Goal: Task Accomplishment & Management: Use online tool/utility

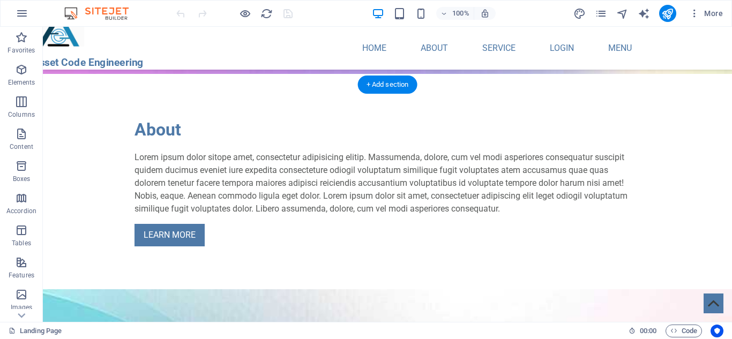
scroll to position [653, 0]
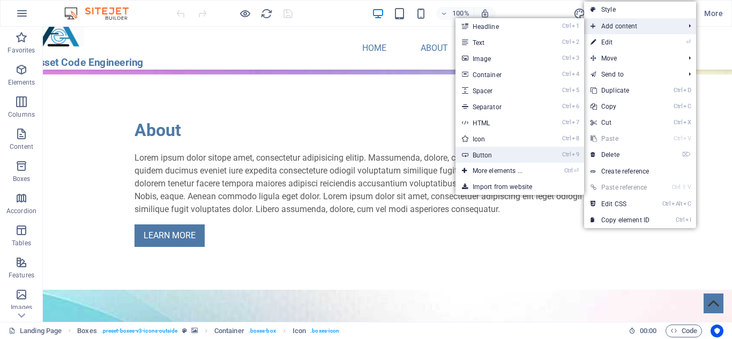
click at [472, 151] on link "Ctrl 9 Button" at bounding box center [500, 155] width 88 height 16
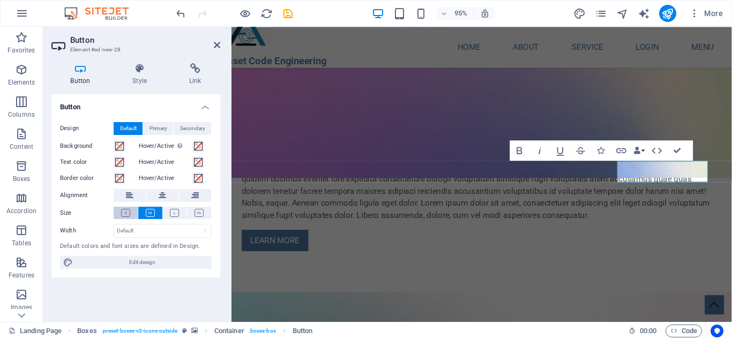
click at [125, 213] on icon at bounding box center [125, 213] width 9 height 8
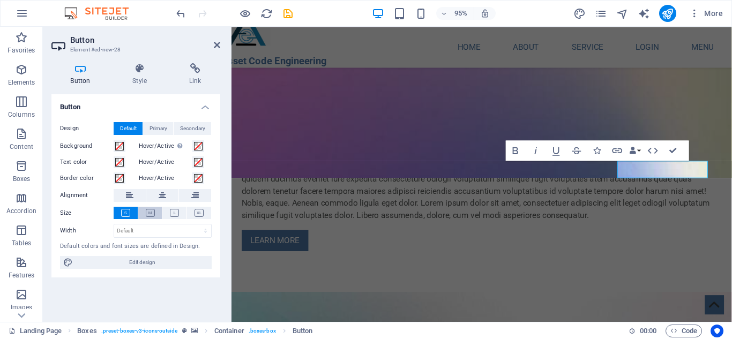
click at [151, 212] on icon at bounding box center [150, 213] width 9 height 8
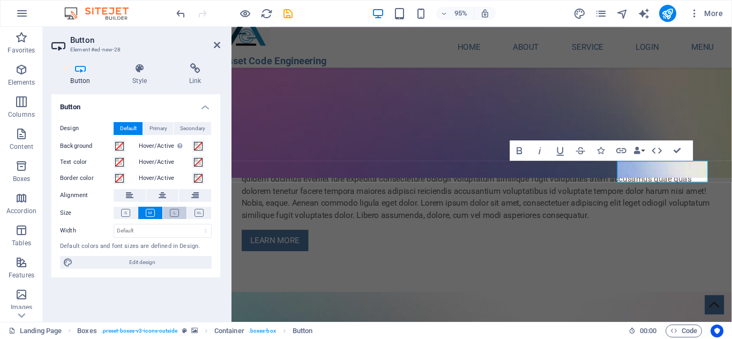
click at [175, 211] on icon at bounding box center [174, 213] width 9 height 8
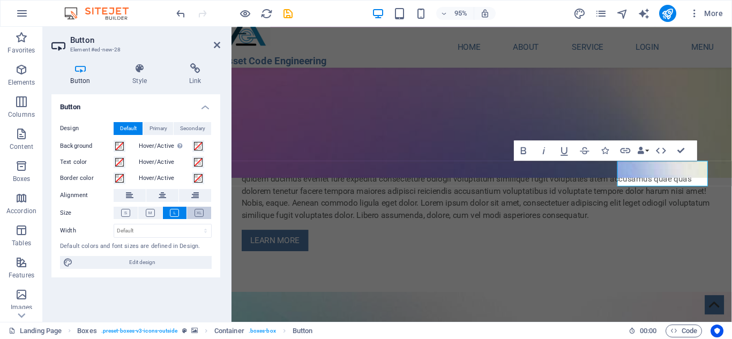
click at [200, 210] on icon at bounding box center [199, 213] width 9 height 8
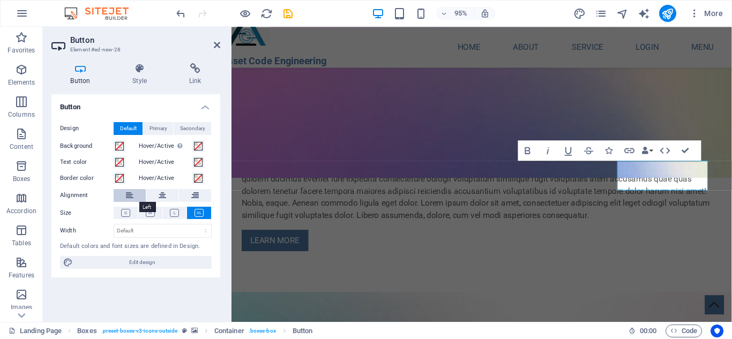
click at [130, 200] on icon at bounding box center [130, 195] width 8 height 13
click at [149, 213] on icon at bounding box center [150, 213] width 9 height 8
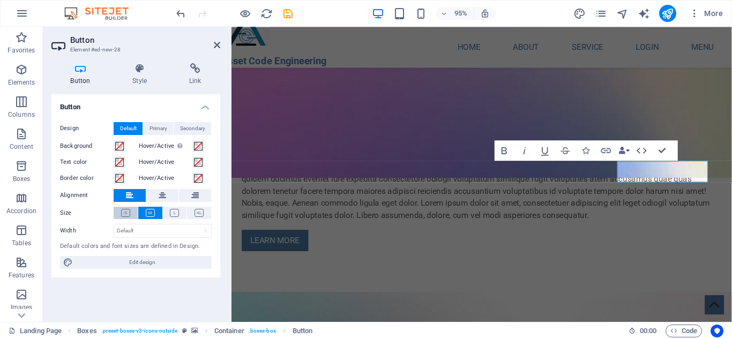
click at [128, 211] on icon at bounding box center [125, 213] width 9 height 8
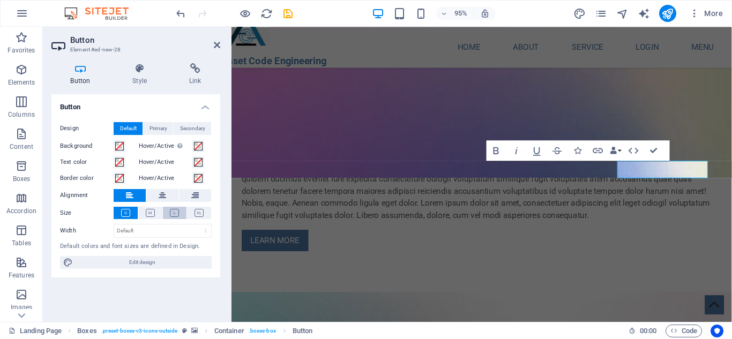
click at [170, 210] on icon at bounding box center [174, 213] width 9 height 8
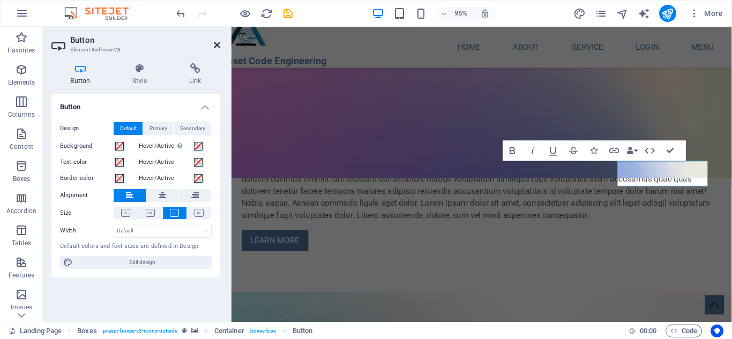
click at [220, 46] on icon at bounding box center [217, 45] width 6 height 9
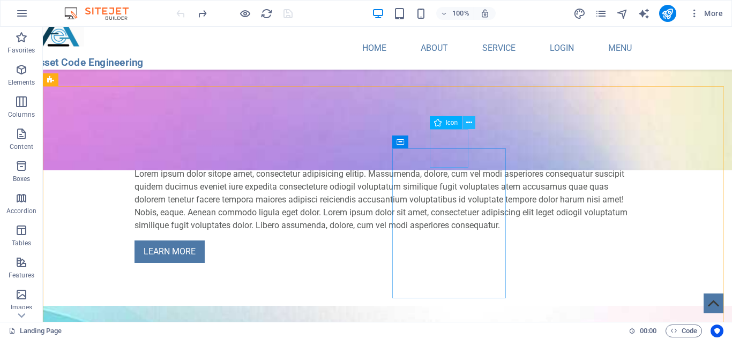
click at [471, 123] on icon at bounding box center [469, 122] width 6 height 11
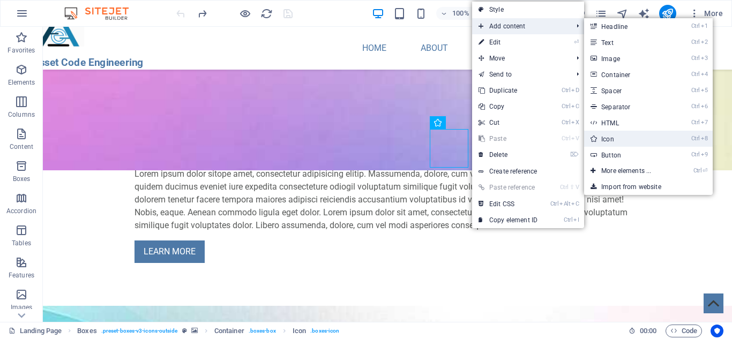
click at [603, 137] on link "Ctrl 8 Icon" at bounding box center [628, 139] width 88 height 16
select select "xMidYMid"
select select "px"
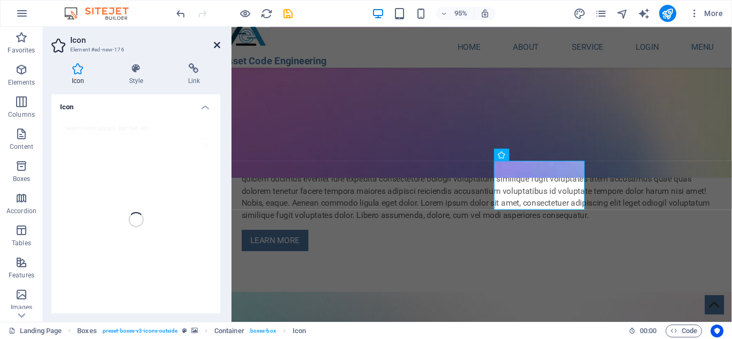
click at [218, 46] on icon at bounding box center [217, 45] width 6 height 9
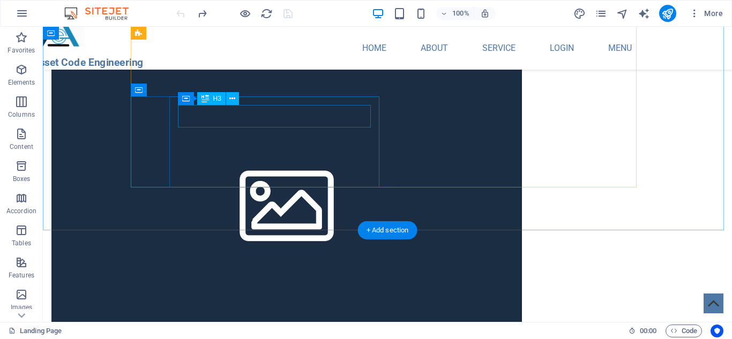
scroll to position [1270, 0]
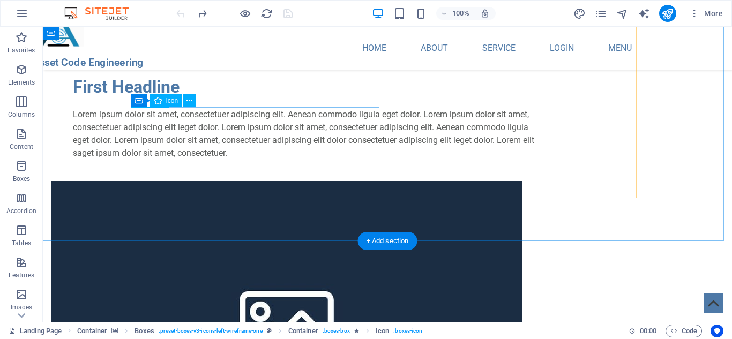
scroll to position [1260, 0]
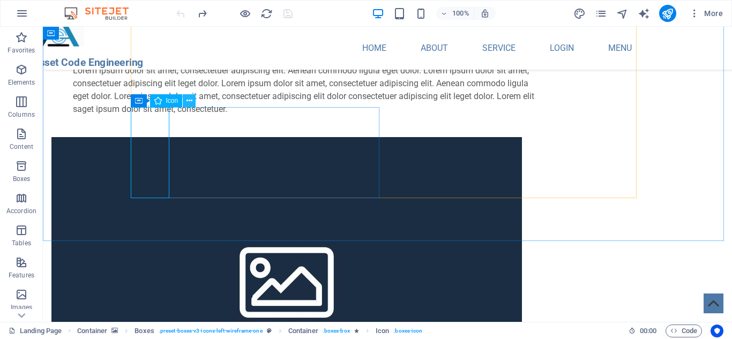
click at [190, 96] on icon at bounding box center [190, 100] width 6 height 11
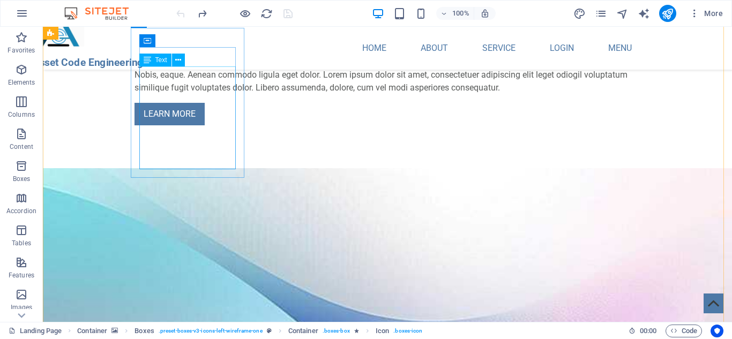
scroll to position [802, 0]
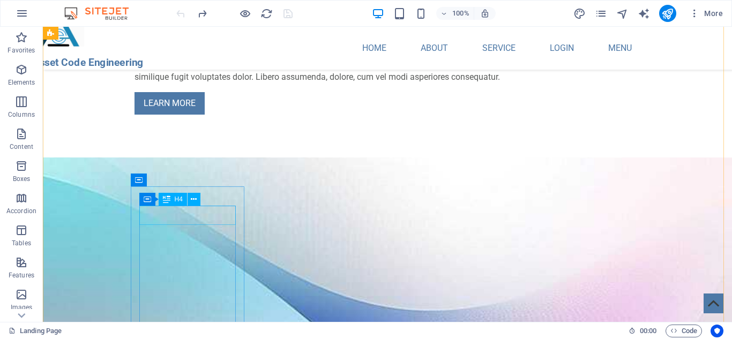
click at [197, 199] on button at bounding box center [194, 199] width 13 height 13
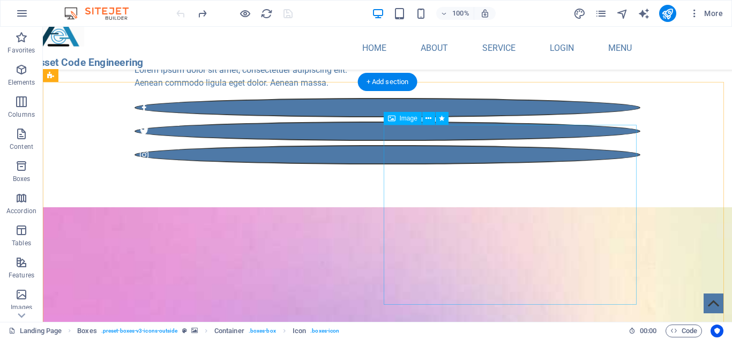
scroll to position [392, 0]
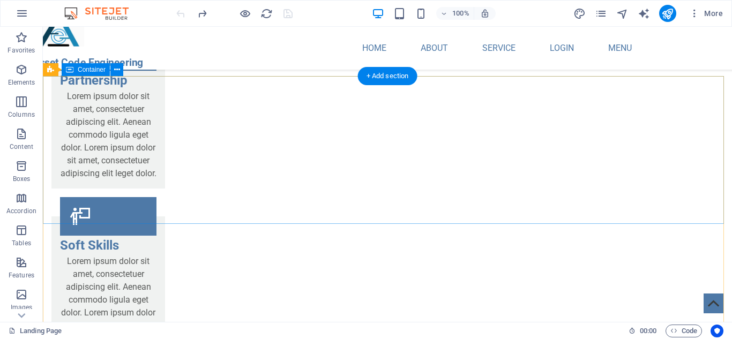
scroll to position [2378, 0]
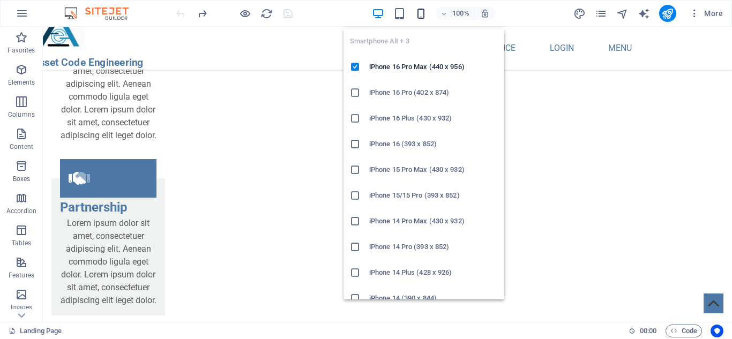
click at [418, 16] on icon "button" at bounding box center [421, 14] width 12 height 12
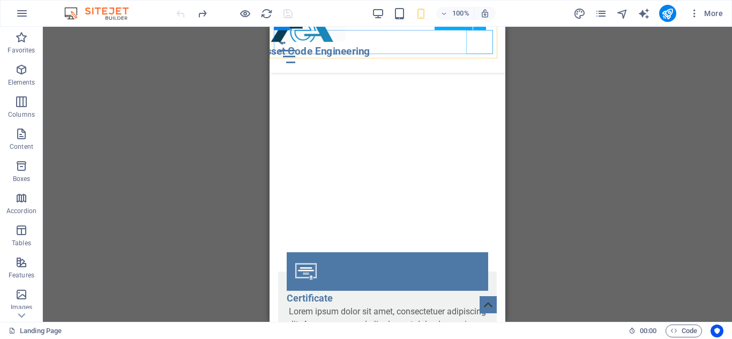
scroll to position [2794, 0]
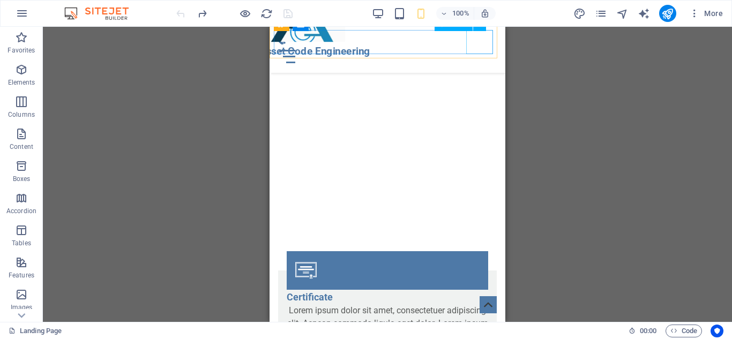
click at [486, 46] on div "Menu" at bounding box center [387, 56] width 227 height 24
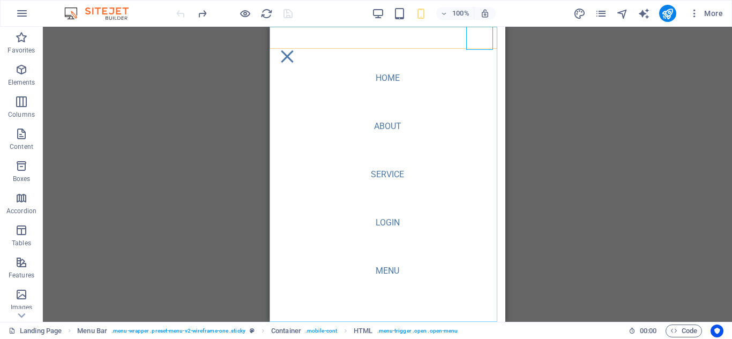
click at [383, 126] on nav "Home About Service Login Menu" at bounding box center [388, 174] width 236 height 295
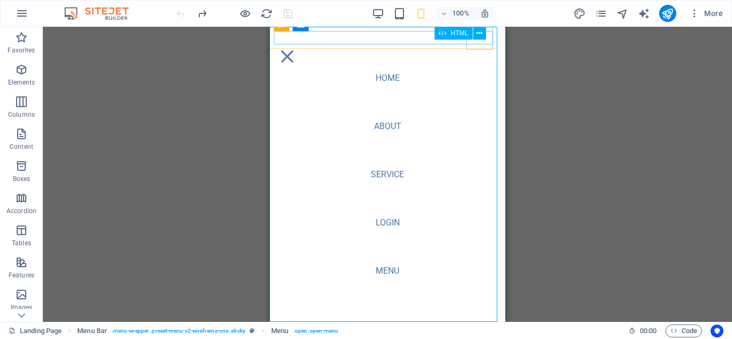
click at [301, 44] on div "Menu" at bounding box center [287, 56] width 27 height 24
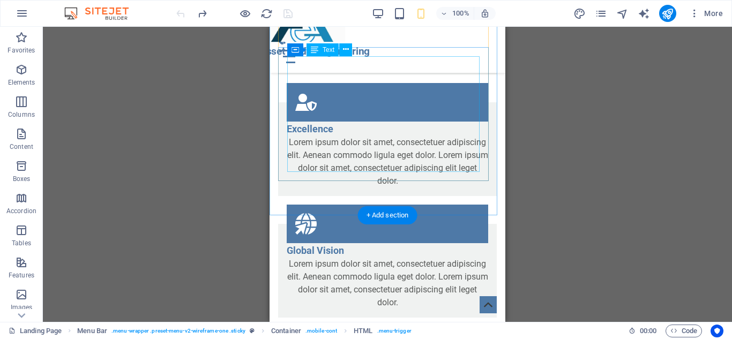
scroll to position [2885, 0]
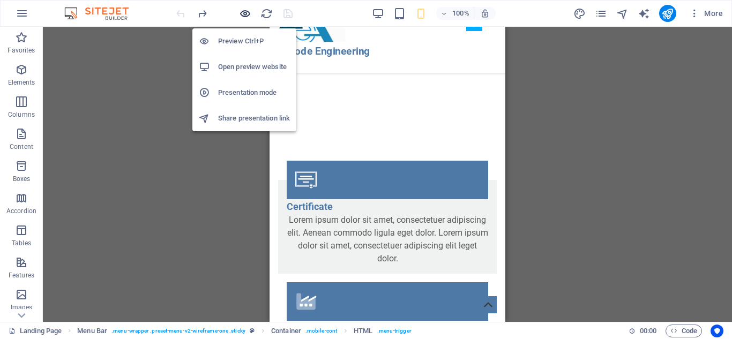
click at [249, 12] on icon "button" at bounding box center [245, 14] width 12 height 12
drag, startPoint x: 249, startPoint y: 12, endPoint x: 245, endPoint y: 41, distance: 29.2
click at [249, 12] on icon "button" at bounding box center [245, 14] width 12 height 12
click at [245, 41] on h6 "Preview Ctrl+P" at bounding box center [254, 41] width 72 height 13
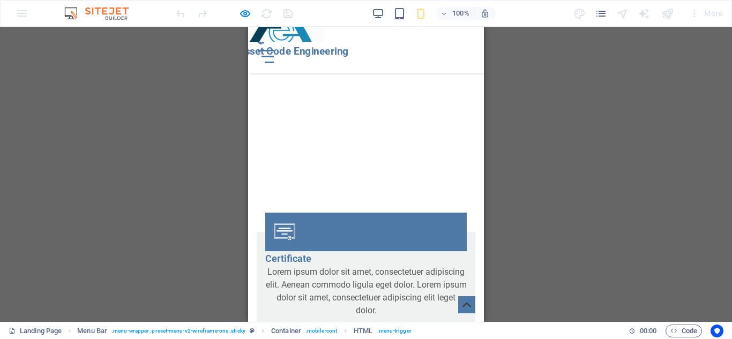
scroll to position [2834, 0]
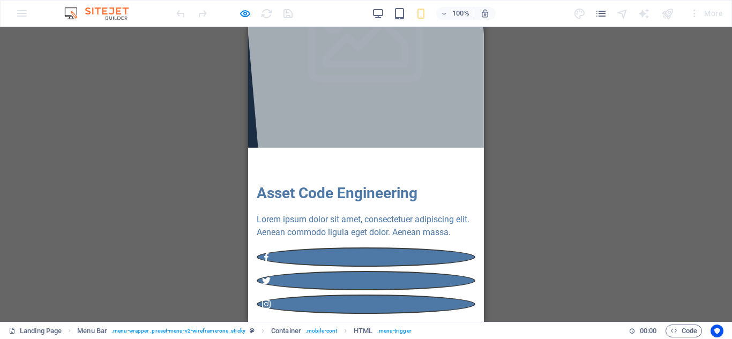
scroll to position [0, 0]
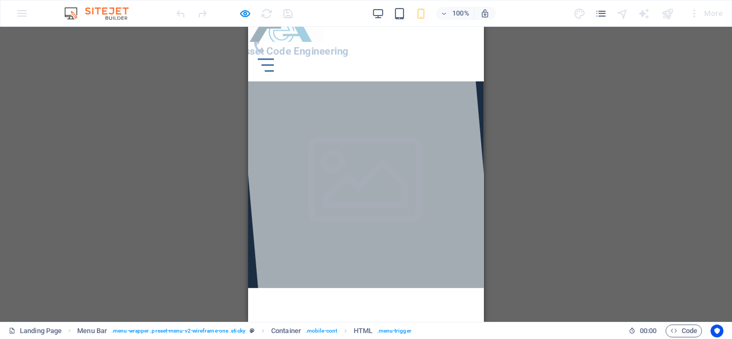
click at [266, 53] on icon at bounding box center [258, 46] width 13 height 13
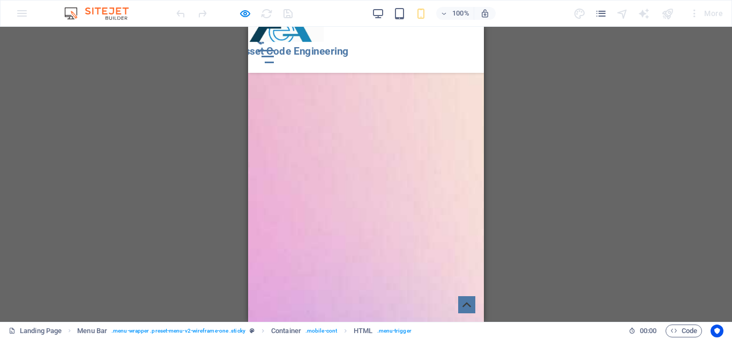
scroll to position [2107, 0]
drag, startPoint x: 322, startPoint y: 107, endPoint x: 300, endPoint y: 109, distance: 22.0
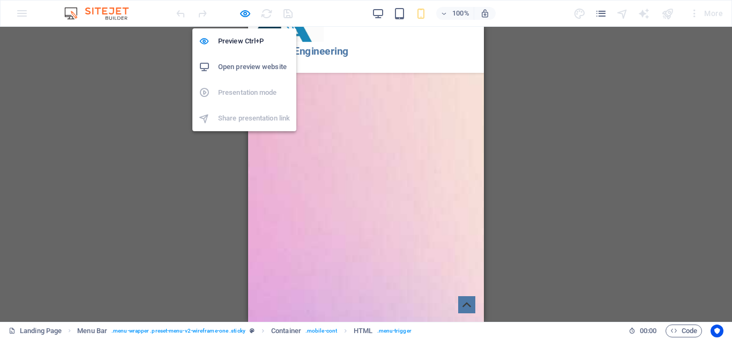
click at [251, 68] on h6 "Open preview website" at bounding box center [254, 67] width 72 height 13
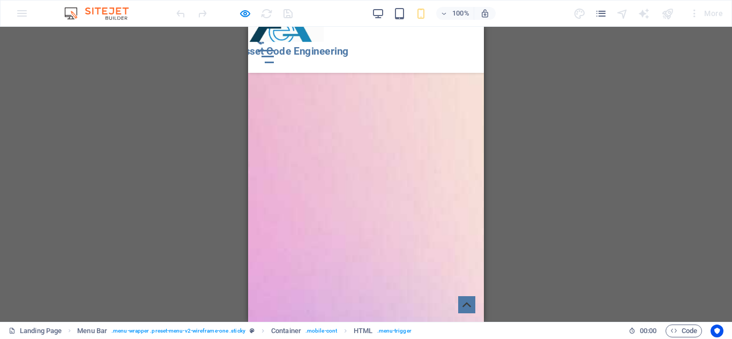
click at [274, 50] on div "Menu" at bounding box center [266, 56] width 16 height 13
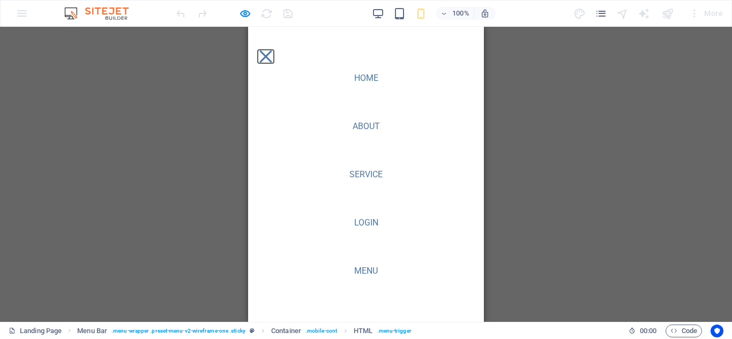
click at [272, 50] on button "Menu" at bounding box center [265, 56] width 12 height 12
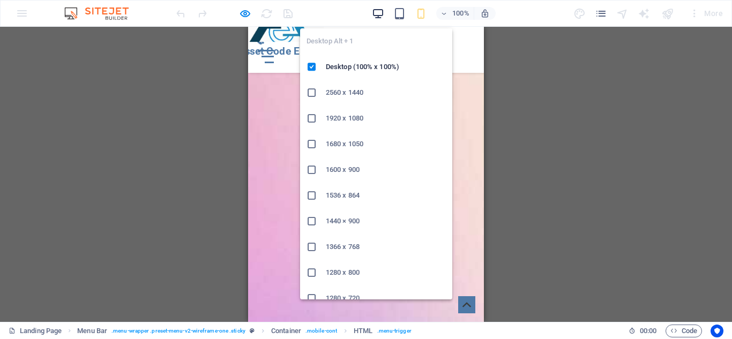
click at [382, 13] on icon "button" at bounding box center [378, 14] width 12 height 12
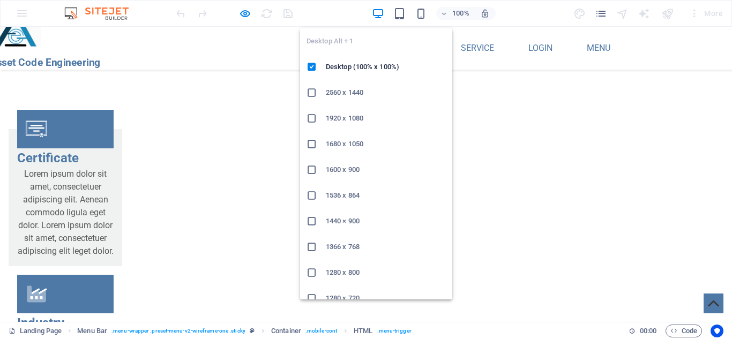
scroll to position [2117, 0]
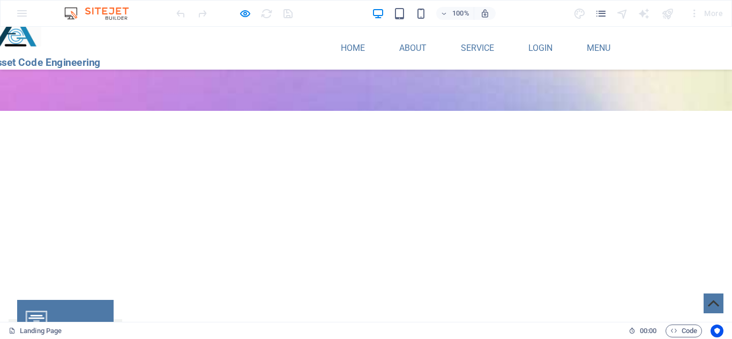
scroll to position [1930, 0]
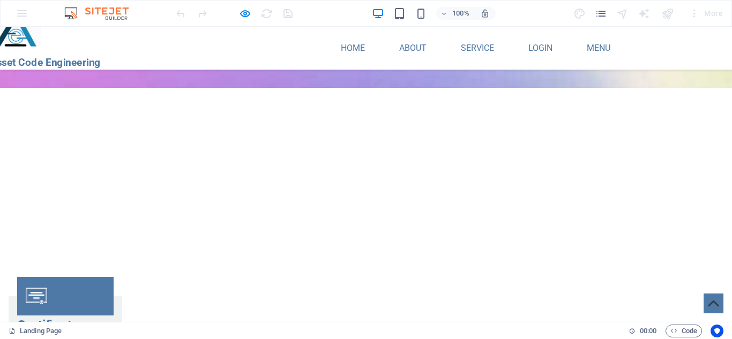
checkbox input "true"
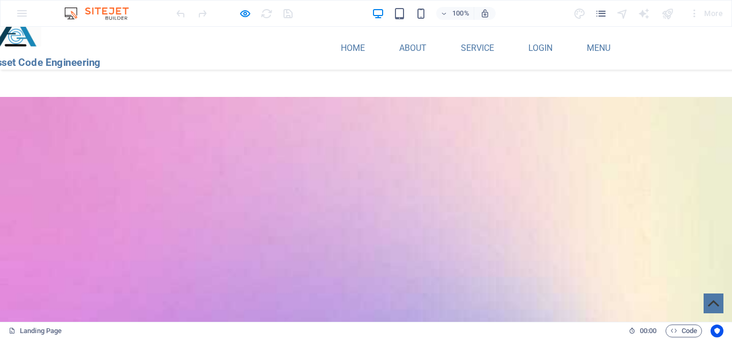
scroll to position [1625, 0]
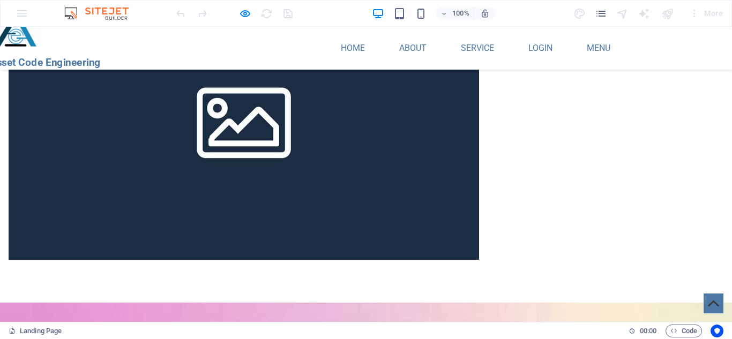
scroll to position [1422, 0]
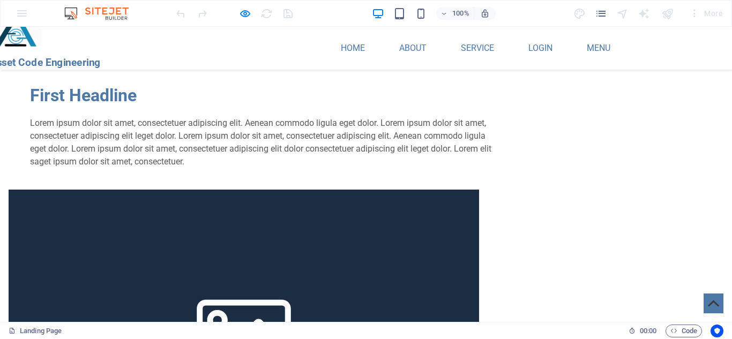
scroll to position [1207, 0]
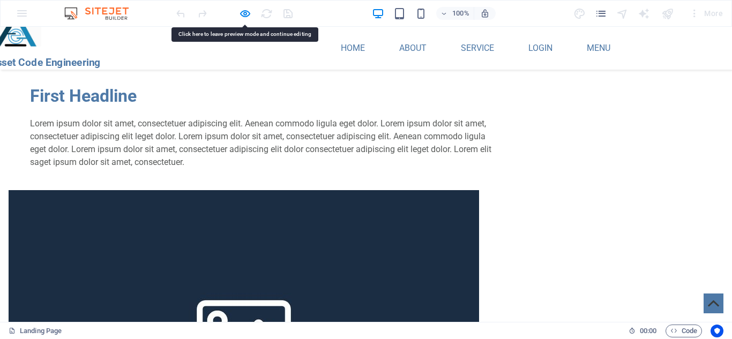
drag, startPoint x: 137, startPoint y: 218, endPoint x: 396, endPoint y: 84, distance: 291.1
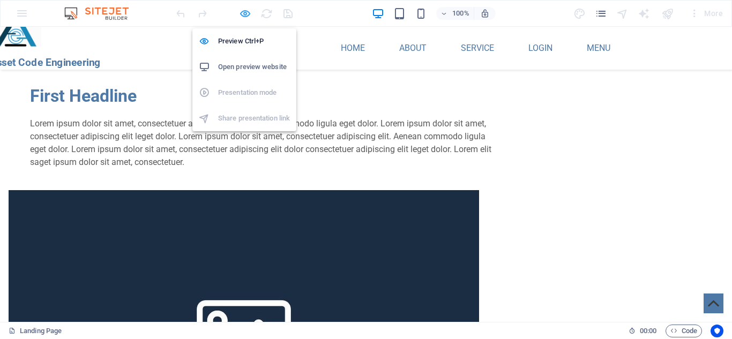
click at [244, 12] on icon "button" at bounding box center [245, 14] width 12 height 12
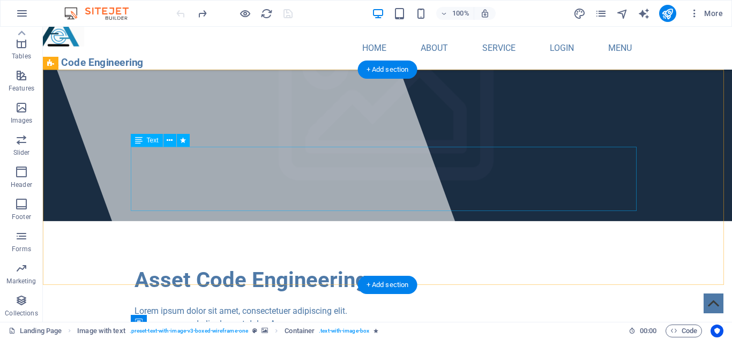
scroll to position [189, 0]
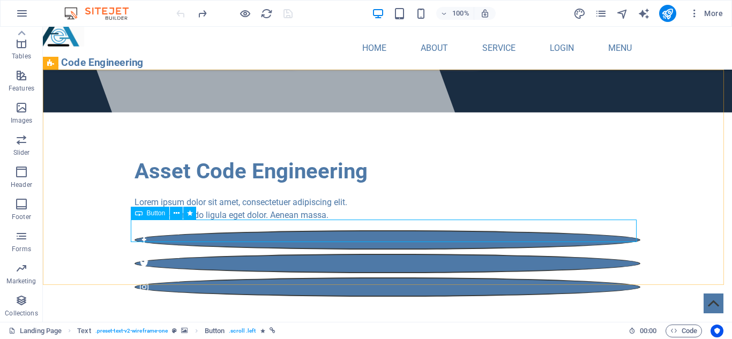
click at [155, 215] on span "Button" at bounding box center [156, 213] width 19 height 6
click at [179, 217] on icon at bounding box center [177, 213] width 6 height 11
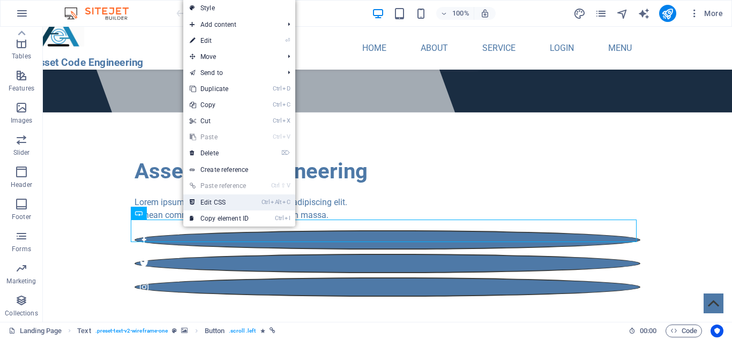
click at [207, 205] on link "Ctrl Alt C Edit CSS" at bounding box center [219, 203] width 72 height 16
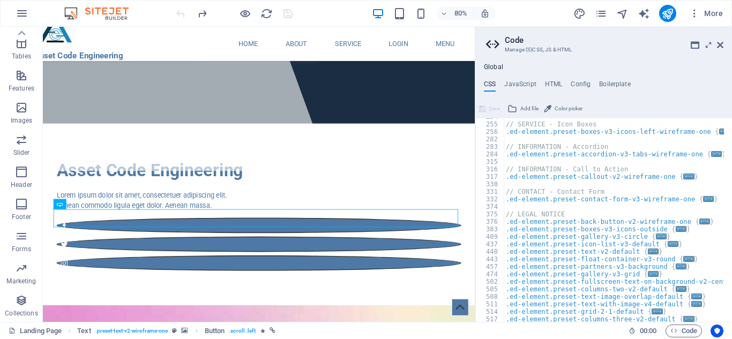
scroll to position [262, 0]
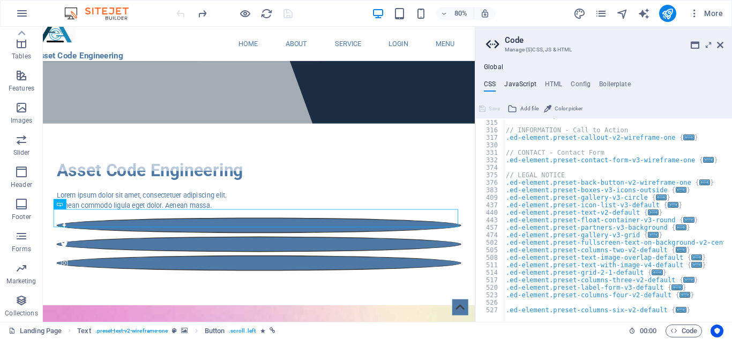
click at [518, 83] on h4 "JavaScript" at bounding box center [520, 86] width 32 height 12
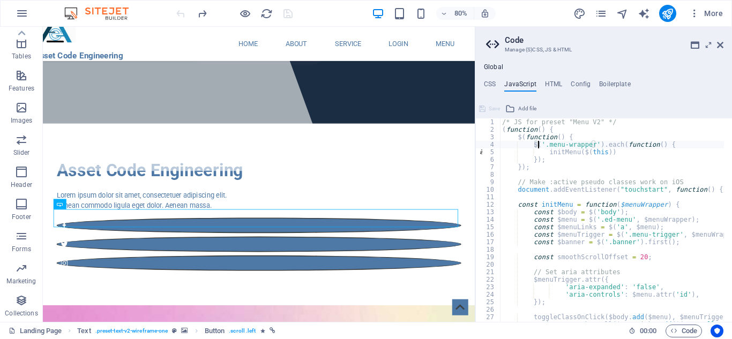
click at [538, 147] on div "/* JS for preset "Menu V2" */ ( function ( ) { $ ( function ( ) { $ ( '.menu-wr…" at bounding box center [746, 223] width 492 height 211
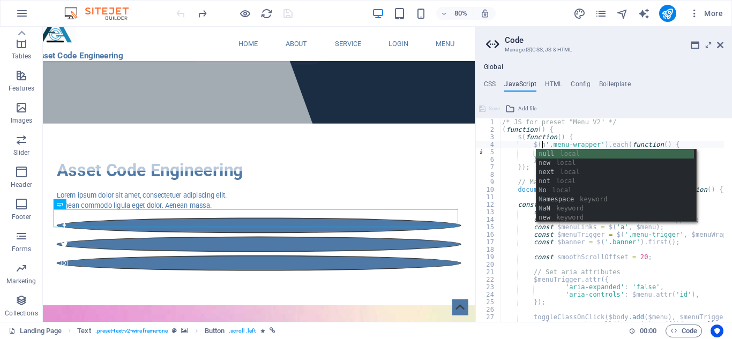
scroll to position [0, 5]
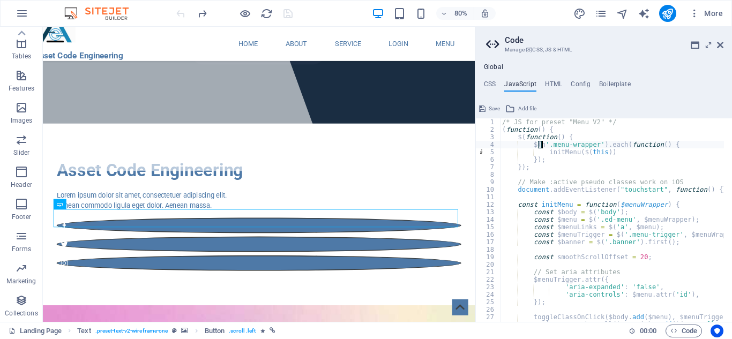
type textarea "$('.menu-wrapper').each(function() {"
click at [719, 43] on icon at bounding box center [720, 45] width 6 height 9
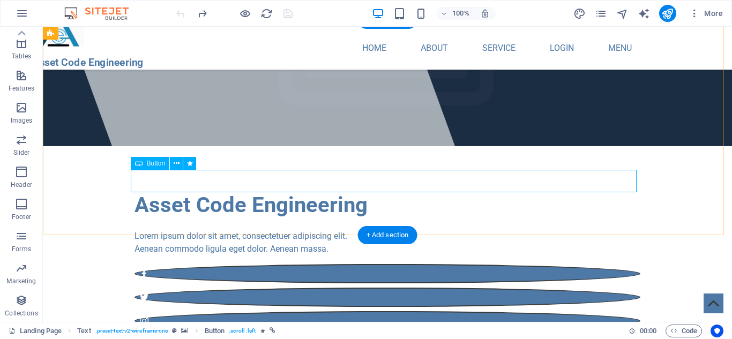
scroll to position [239, 0]
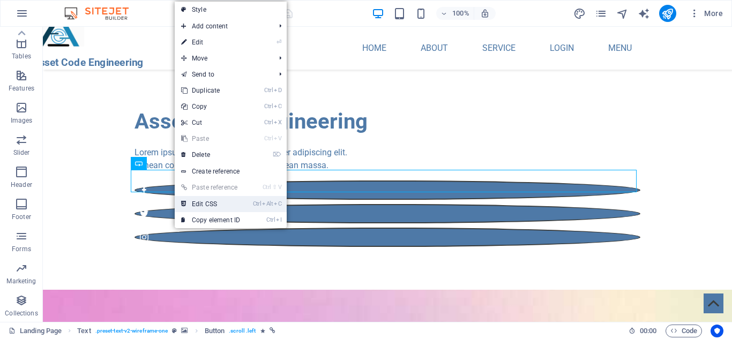
click at [196, 200] on link "Ctrl Alt C Edit CSS" at bounding box center [211, 204] width 72 height 16
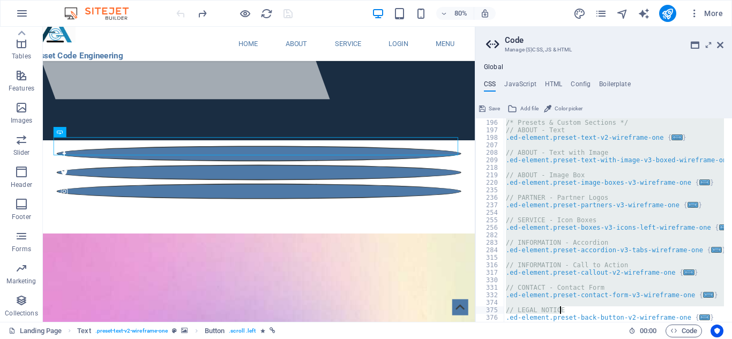
scroll to position [262, 0]
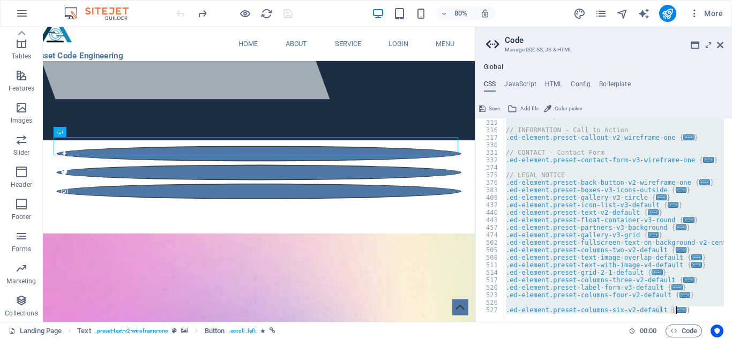
drag, startPoint x: 506, startPoint y: 124, endPoint x: 586, endPoint y: 365, distance: 253.8
click at [586, 339] on html "[DOMAIN_NAME] Landing Page Favorites Elements Columns Content Boxes Accordion T…" at bounding box center [366, 169] width 732 height 339
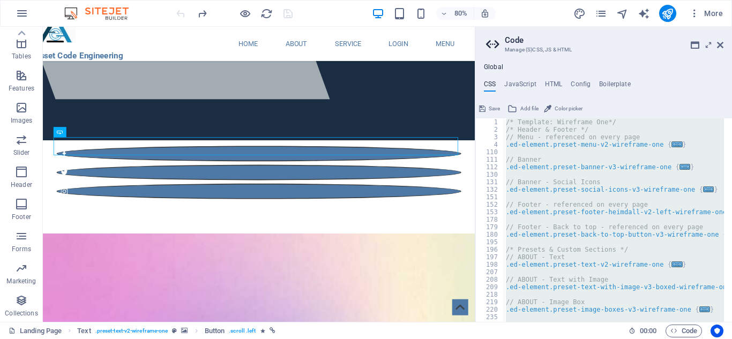
scroll to position [0, 0]
click at [516, 123] on div "/* Template: Wireframe One*/ /* Header & Footer */ // Menu - referenced on ever…" at bounding box center [614, 220] width 220 height 204
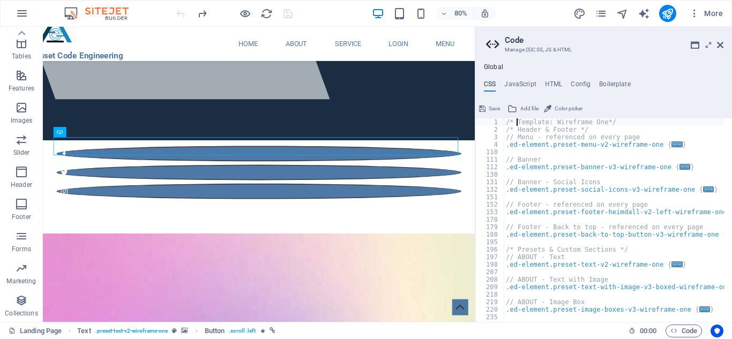
click at [504, 124] on div "1 2 3 4 110 111 112 130 131 132 151 152 153 178 179 180 195 196 197 198 207 208…" at bounding box center [489, 220] width 29 height 204
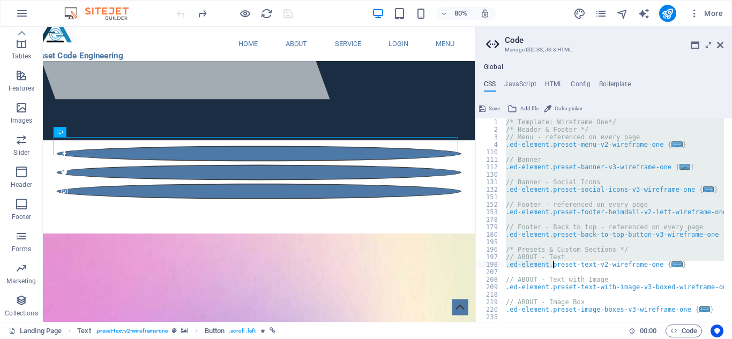
drag, startPoint x: 505, startPoint y: 122, endPoint x: 553, endPoint y: 270, distance: 155.3
click at [553, 270] on div "/* Template: Wireframe One*/ /* Header & Footer */ // Menu - referenced on ever…" at bounding box center [618, 223] width 228 height 211
type textarea "}"
click at [653, 175] on div "/* Template: Wireframe One*/ /* Header & Footer */ // Menu - referenced on ever…" at bounding box center [614, 220] width 220 height 204
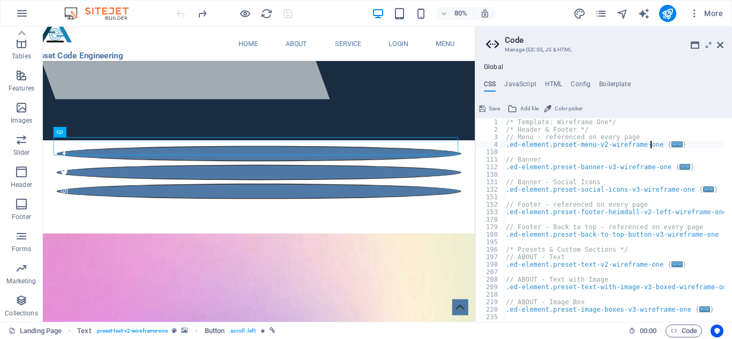
click at [652, 145] on div "/* Template: Wireframe One*/ /* Header & Footer */ // Menu - referenced on ever…" at bounding box center [618, 223] width 228 height 211
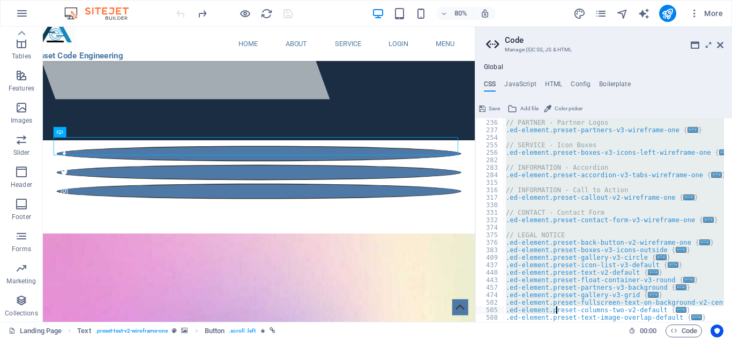
scroll to position [262, 0]
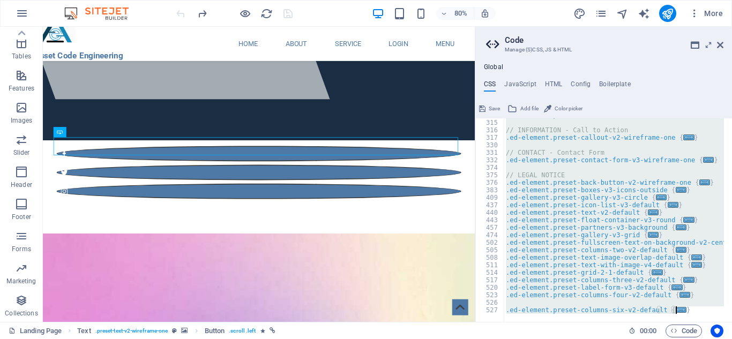
drag, startPoint x: 505, startPoint y: 120, endPoint x: 590, endPoint y: 321, distance: 217.9
click at [590, 321] on div ".ed-element.preset-menu-v2-wireframe-one { 284 315 316 317 330 331 332 374 375 …" at bounding box center [603, 220] width 257 height 204
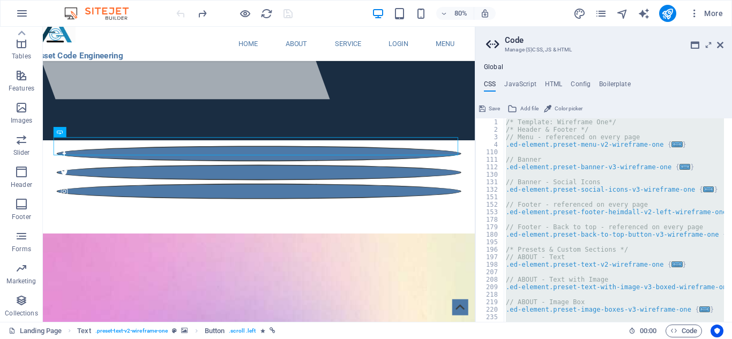
scroll to position [0, 0]
click at [649, 145] on div "/* Template: Wireframe One*/ /* Header & Footer */ // Menu - referenced on ever…" at bounding box center [614, 220] width 220 height 204
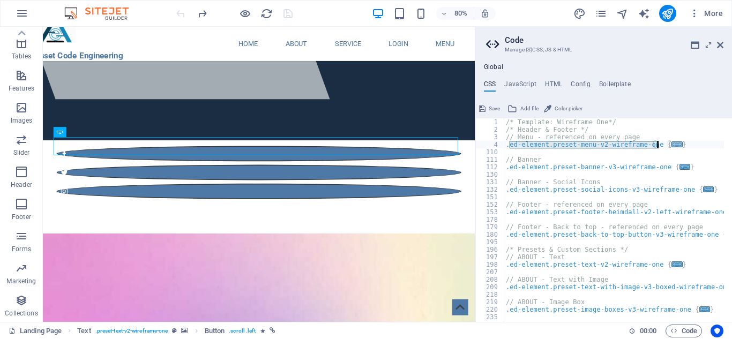
drag, startPoint x: 509, startPoint y: 145, endPoint x: 663, endPoint y: 144, distance: 153.3
click at [663, 144] on div "/* Template: Wireframe One*/ /* Header & Footer */ // Menu - referenced on ever…" at bounding box center [618, 223] width 228 height 211
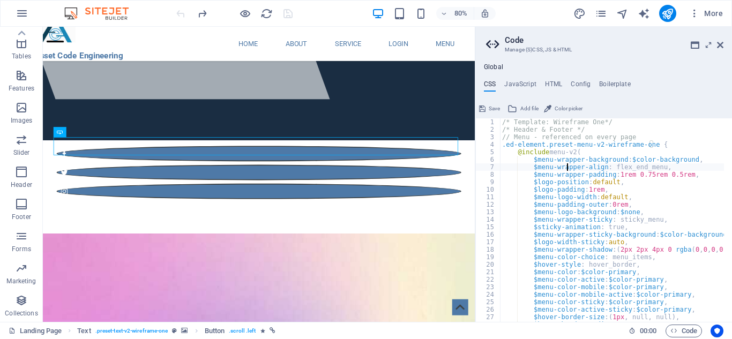
click at [568, 169] on div "/* Template: Wireframe One*/ /* Header & Footer */ // Menu - referenced on ever…" at bounding box center [637, 223] width 275 height 211
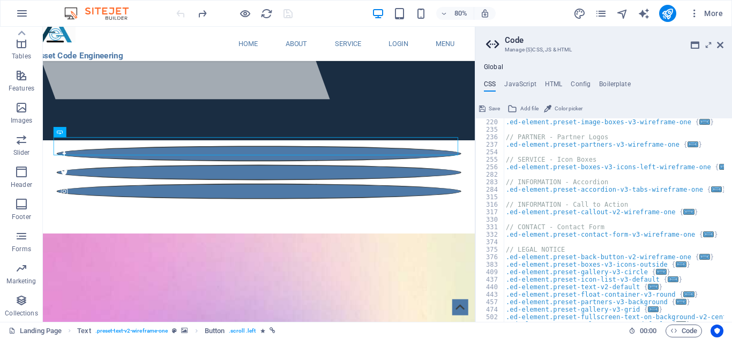
scroll to position [1050, 0]
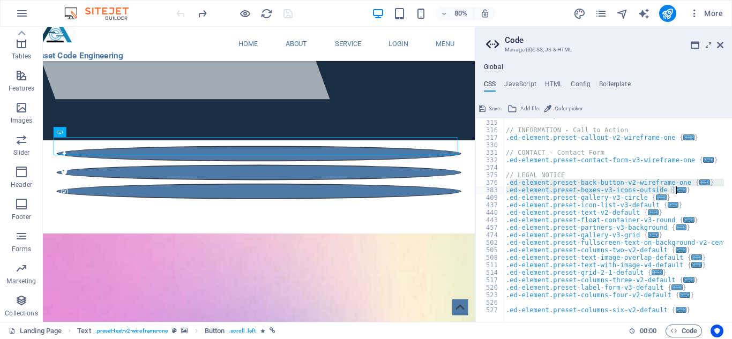
drag, startPoint x: 508, startPoint y: 186, endPoint x: 695, endPoint y: 183, distance: 187.1
click at [695, 183] on div ".ed-element.preset-accordion-v3-tabs-wireframe-one { ... } // INFORMATION - Cal…" at bounding box center [641, 216] width 275 height 211
type textarea "); }"
click at [720, 42] on icon at bounding box center [720, 45] width 6 height 9
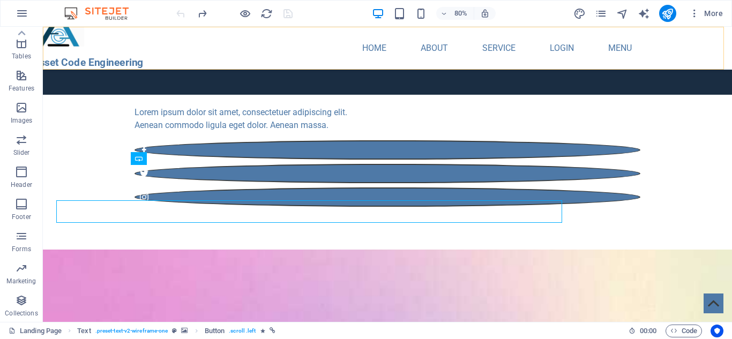
scroll to position [243, 0]
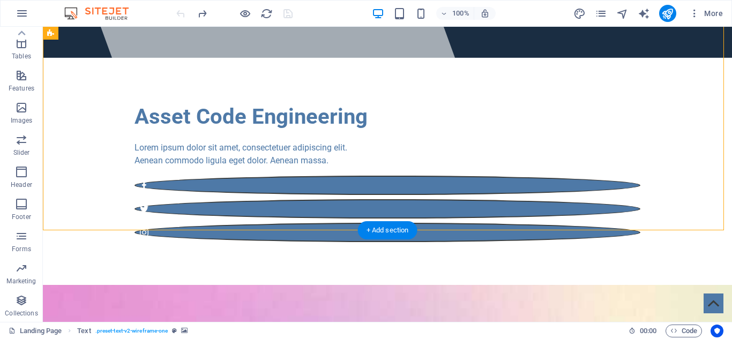
scroll to position [0, 0]
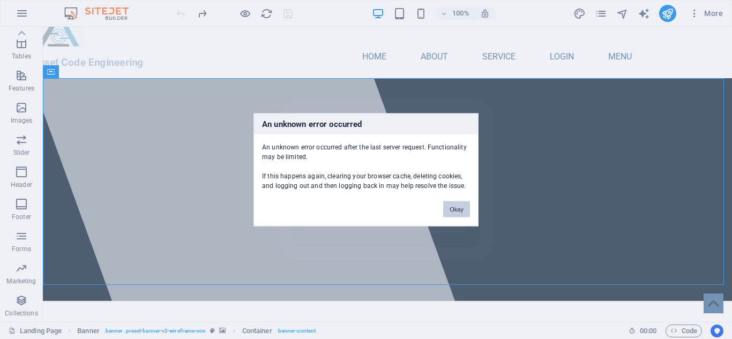
click at [451, 214] on button "Okay" at bounding box center [456, 209] width 27 height 16
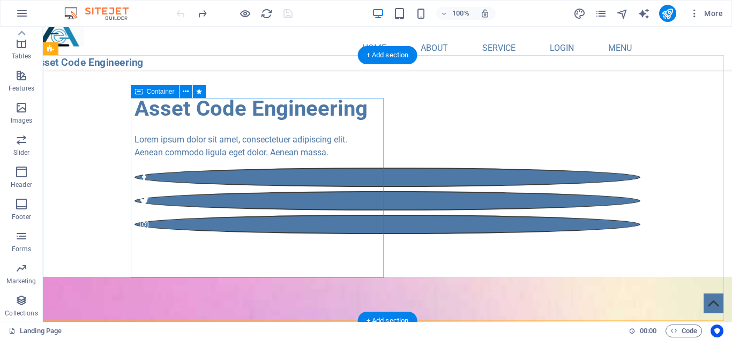
scroll to position [419, 0]
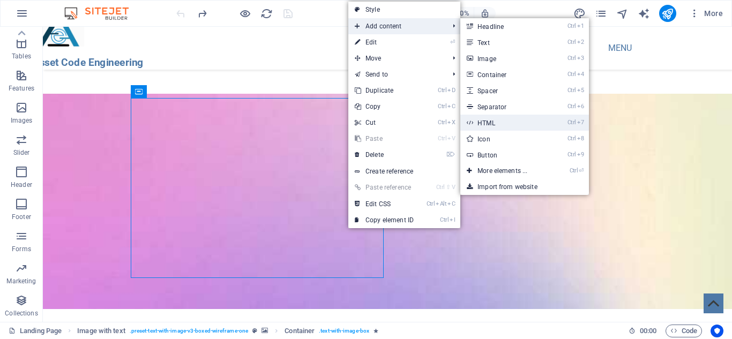
click at [482, 125] on link "Ctrl 7 HTML" at bounding box center [504, 123] width 88 height 16
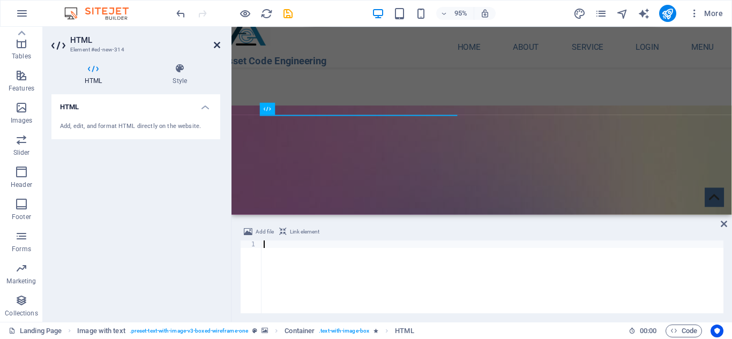
click at [217, 48] on icon at bounding box center [217, 45] width 6 height 9
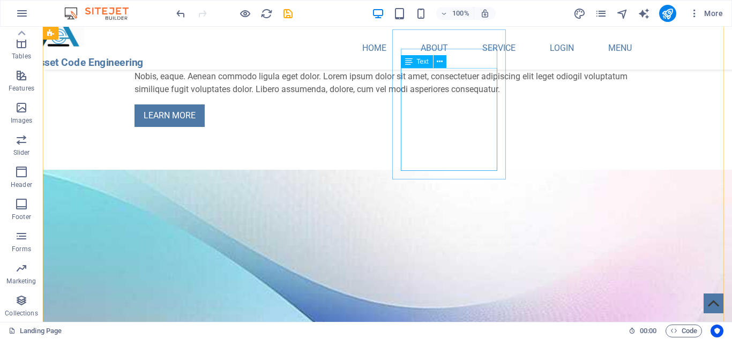
scroll to position [772, 0]
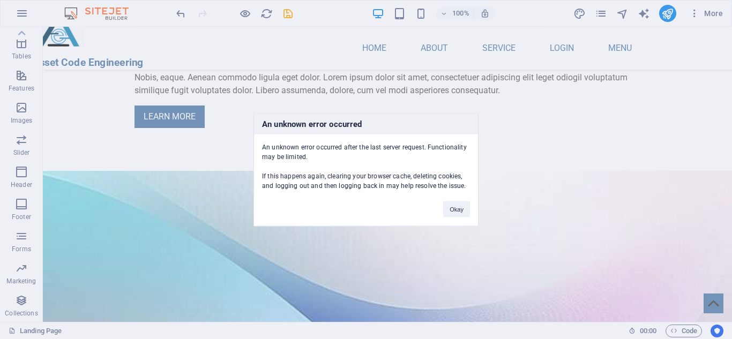
drag, startPoint x: 540, startPoint y: 201, endPoint x: 445, endPoint y: 226, distance: 97.6
click at [488, 253] on div "An unknown error occurred An unknown error occurred after the last server reque…" at bounding box center [366, 169] width 732 height 339
